Goal: Find specific page/section: Find specific page/section

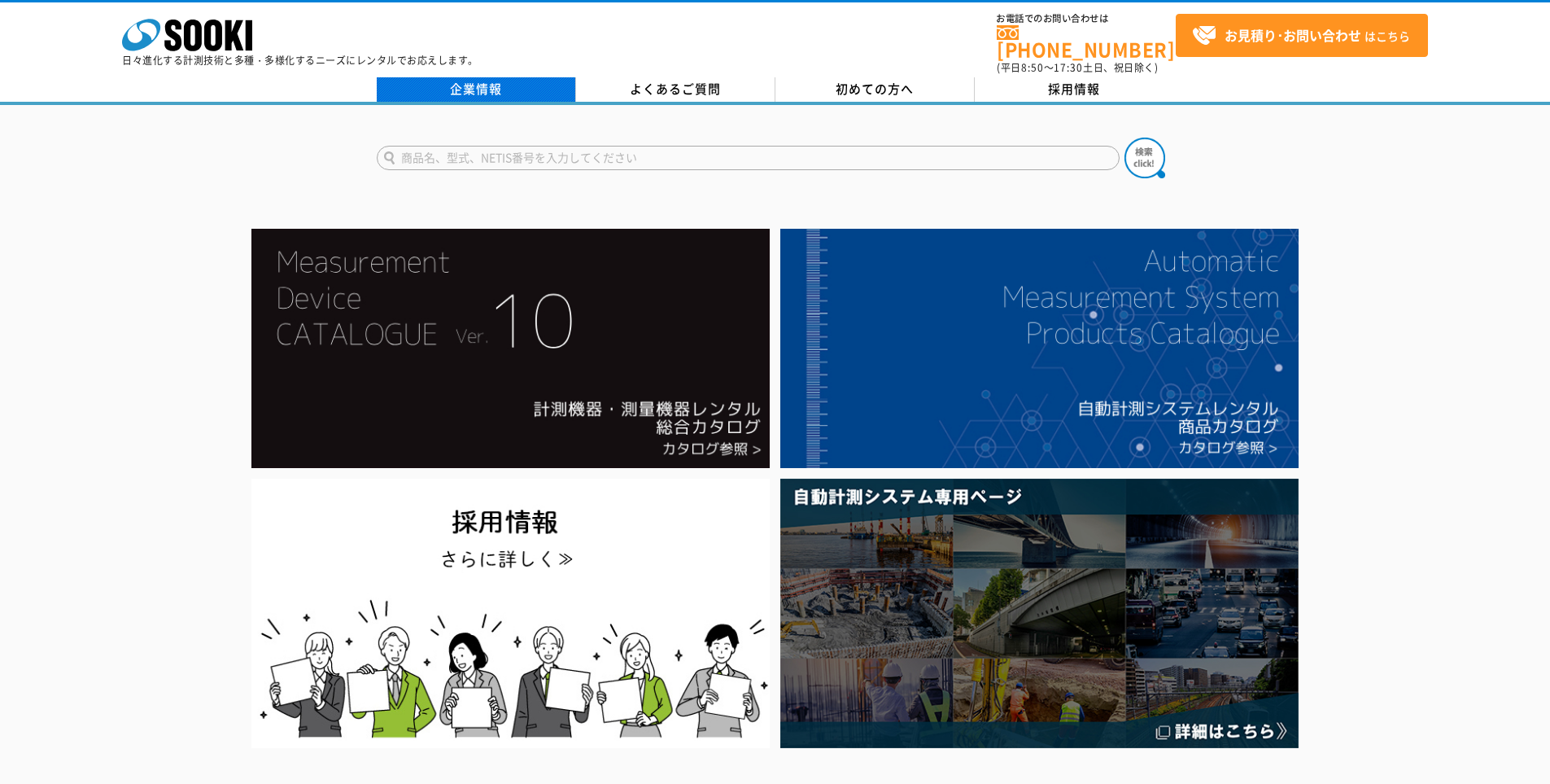
click at [466, 83] on link "企業情報" at bounding box center [476, 89] width 199 height 25
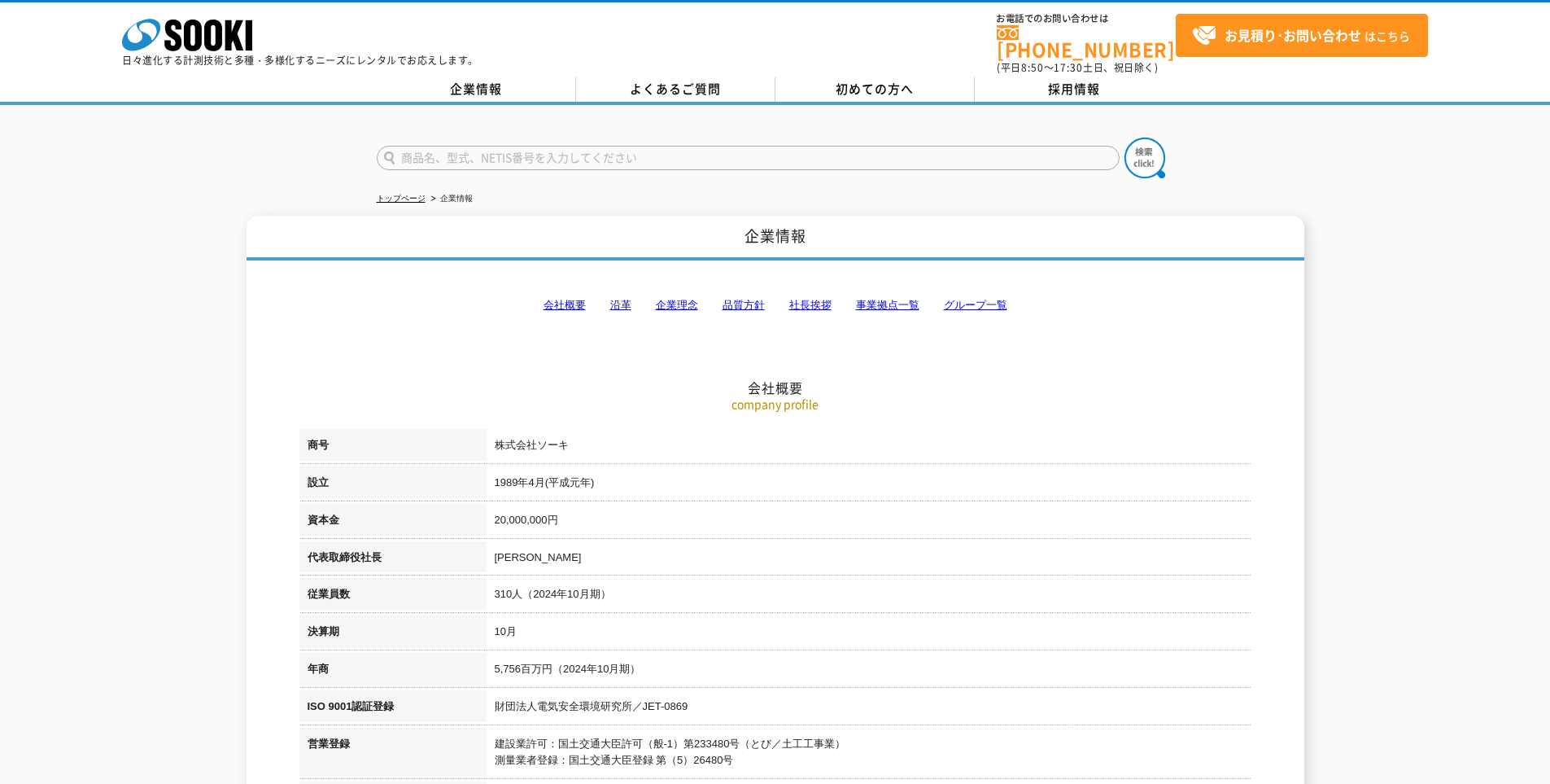
click at [991, 299] on link "グループ一覧" at bounding box center [975, 304] width 63 height 12
